Goal: Task Accomplishment & Management: Complete application form

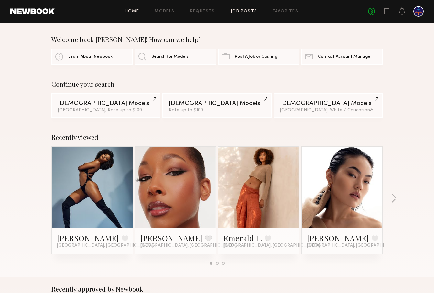
click at [234, 11] on link "Job Posts" at bounding box center [244, 11] width 27 height 4
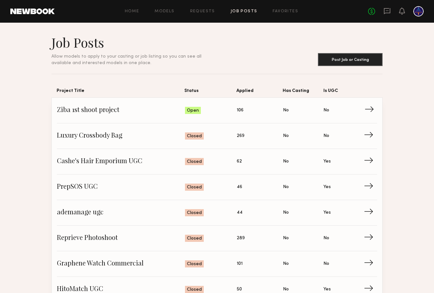
click at [89, 108] on span "Ziba 1st shoot project" at bounding box center [121, 110] width 128 height 10
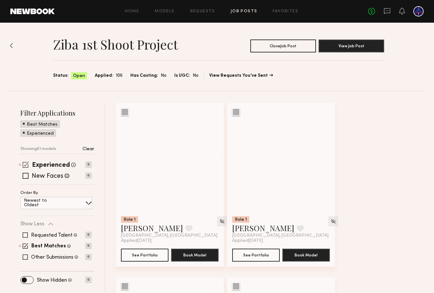
click at [28, 165] on span at bounding box center [26, 164] width 6 height 6
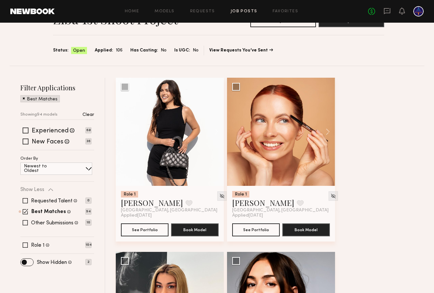
scroll to position [32, 0]
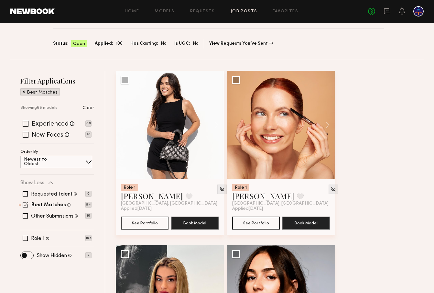
click at [26, 204] on span at bounding box center [25, 204] width 5 height 5
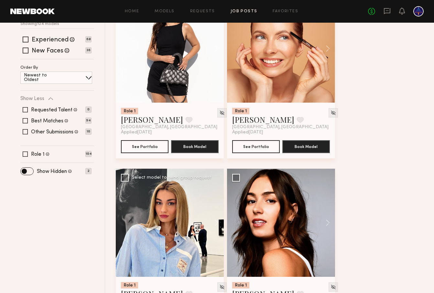
scroll to position [73, 0]
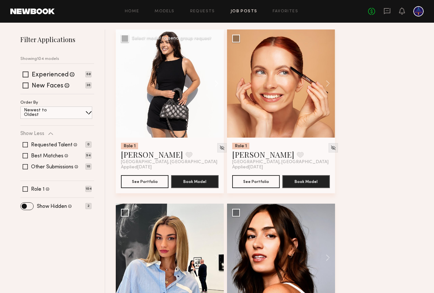
click at [214, 83] on button at bounding box center [213, 83] width 21 height 108
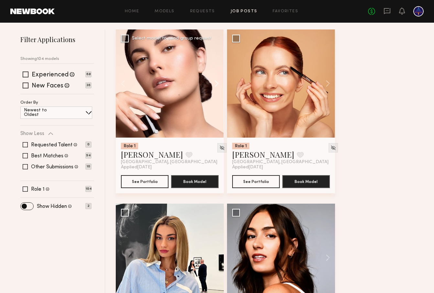
click at [214, 83] on button at bounding box center [213, 83] width 21 height 108
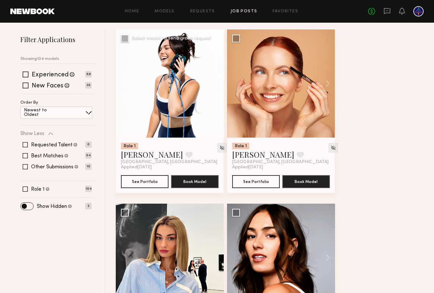
click at [214, 83] on button at bounding box center [213, 83] width 21 height 108
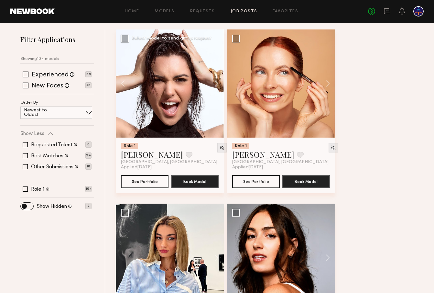
click at [214, 83] on button at bounding box center [213, 83] width 21 height 108
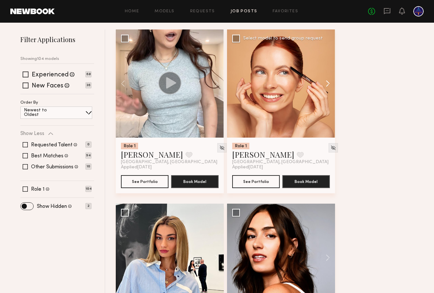
click at [328, 83] on button at bounding box center [324, 83] width 21 height 108
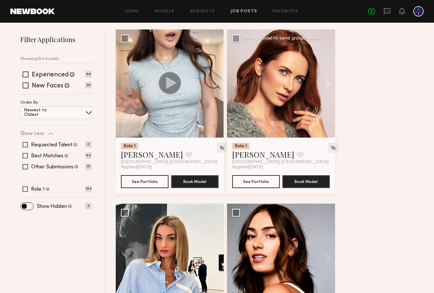
click at [328, 83] on button at bounding box center [324, 83] width 21 height 108
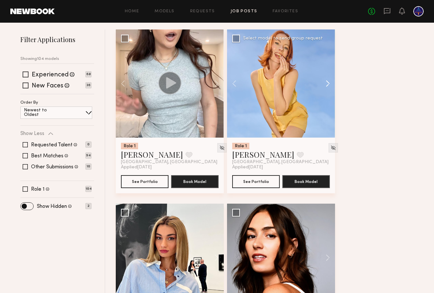
click at [328, 83] on button at bounding box center [324, 83] width 21 height 108
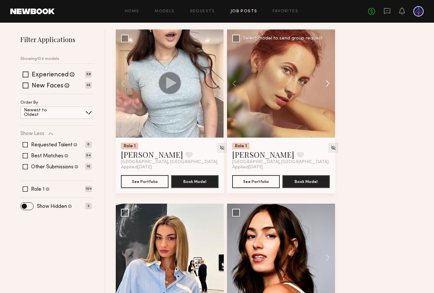
click at [328, 83] on button at bounding box center [324, 83] width 21 height 108
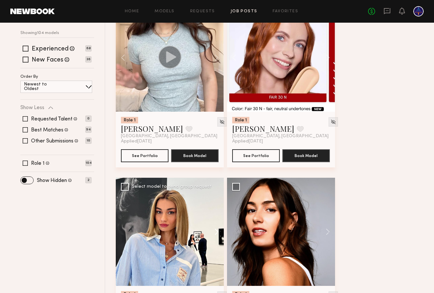
scroll to position [139, 0]
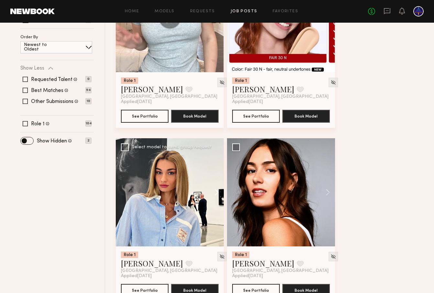
drag, startPoint x: 215, startPoint y: 188, endPoint x: 217, endPoint y: 193, distance: 5.4
click at [215, 188] on button at bounding box center [213, 192] width 21 height 108
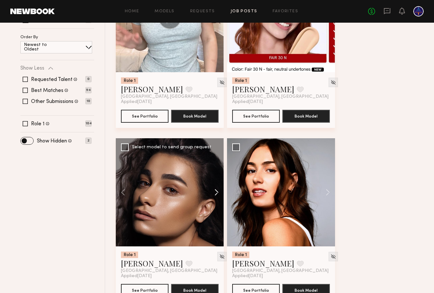
click at [217, 193] on button at bounding box center [213, 192] width 21 height 108
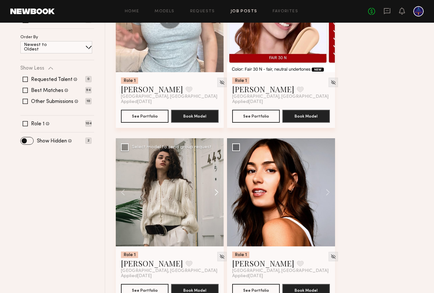
click at [217, 193] on button at bounding box center [213, 192] width 21 height 108
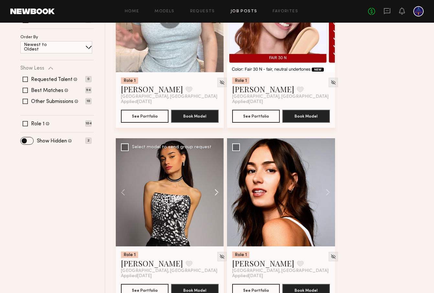
click at [217, 193] on button at bounding box center [213, 192] width 21 height 108
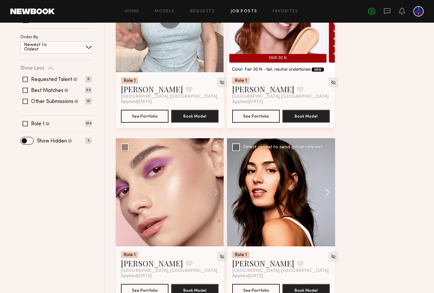
click at [324, 190] on button at bounding box center [324, 192] width 21 height 108
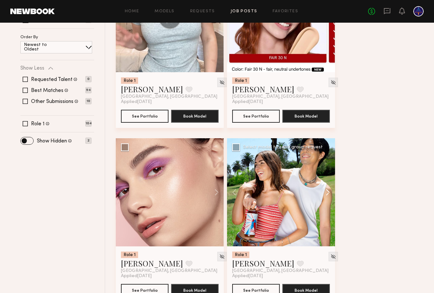
click at [325, 191] on button at bounding box center [324, 192] width 21 height 108
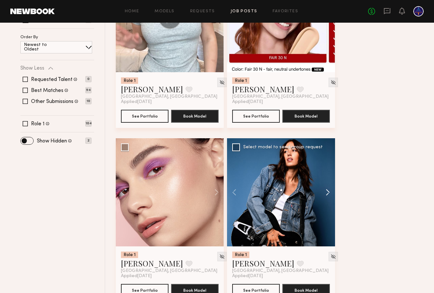
click at [325, 191] on button at bounding box center [324, 192] width 21 height 108
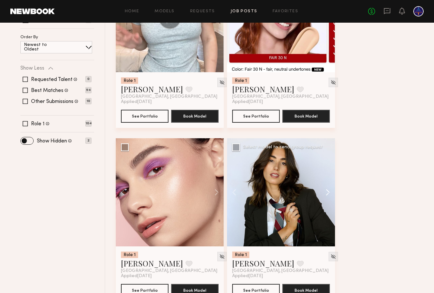
click at [325, 191] on button at bounding box center [324, 192] width 21 height 108
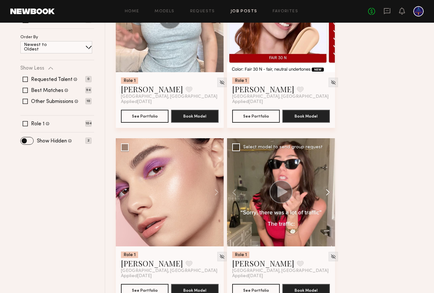
click at [325, 191] on button at bounding box center [324, 192] width 21 height 108
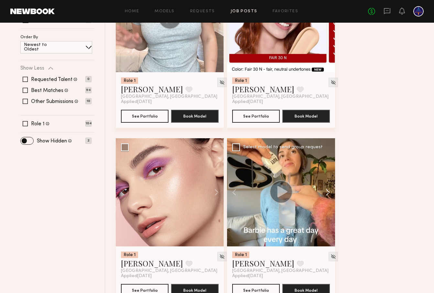
click at [325, 191] on button at bounding box center [324, 192] width 21 height 108
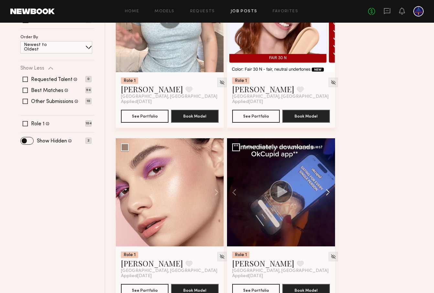
click at [325, 191] on button at bounding box center [324, 192] width 21 height 108
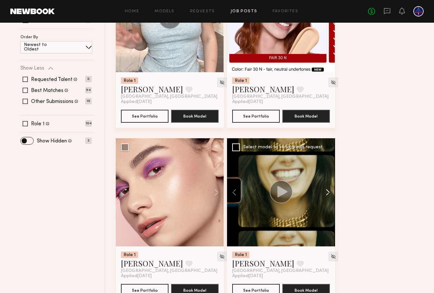
click at [325, 191] on button at bounding box center [324, 192] width 21 height 108
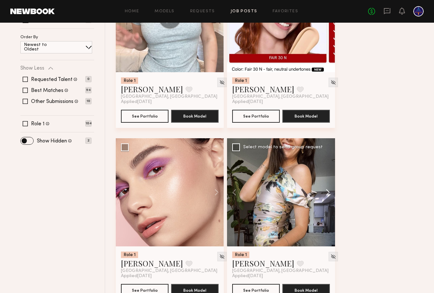
click at [325, 191] on button at bounding box center [324, 192] width 21 height 108
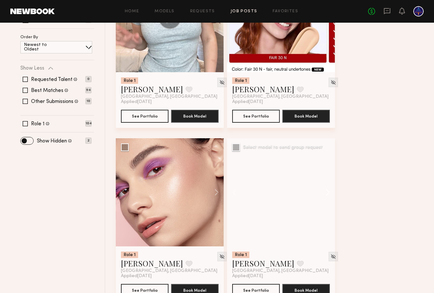
click at [325, 191] on button at bounding box center [324, 192] width 21 height 108
